Goal: Find contact information: Find contact information

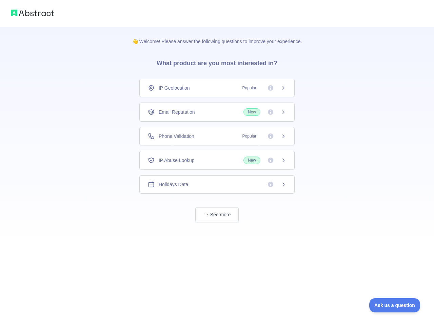
click at [217, 88] on div "IP Geolocation Popular" at bounding box center [217, 87] width 138 height 7
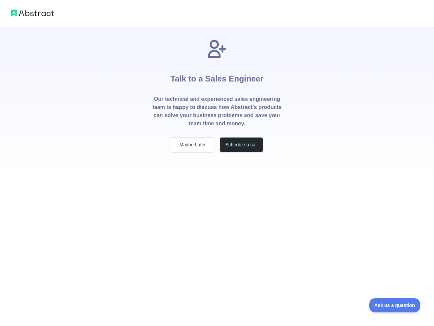
click at [217, 112] on p "Our technical and experienced sales engineering team is happy to discuss how Ab…" at bounding box center [217, 111] width 130 height 33
click at [217, 136] on div "Talk to a Sales Engineer Our technical and experienced sales engineering team i…" at bounding box center [217, 95] width 152 height 114
click at [217, 160] on div "Talk to a Sales Engineer Our technical and experienced sales engineering team i…" at bounding box center [217, 103] width 152 height 152
click at [217, 184] on div "Talk to a Sales Engineer Our technical and experienced sales engineering team i…" at bounding box center [217, 163] width 434 height 326
click at [217, 214] on div "Talk to a Sales Engineer Our technical and experienced sales engineering team i…" at bounding box center [217, 163] width 434 height 326
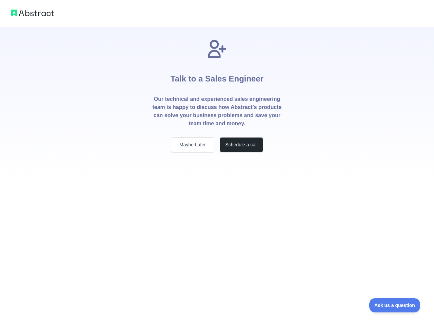
click at [395, 305] on span "Ask us a question" at bounding box center [394, 305] width 51 height 5
